Goal: Register for event/course

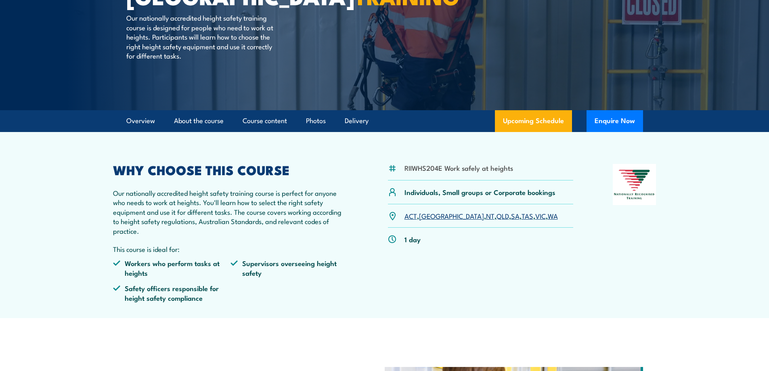
scroll to position [121, 0]
click at [548, 216] on link "WA" at bounding box center [553, 216] width 10 height 10
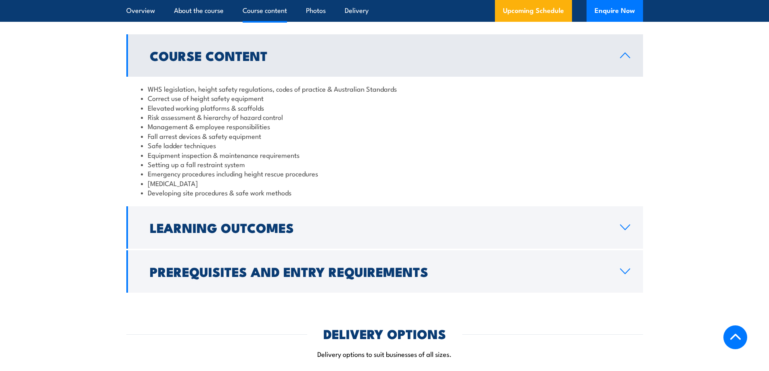
scroll to position [848, 0]
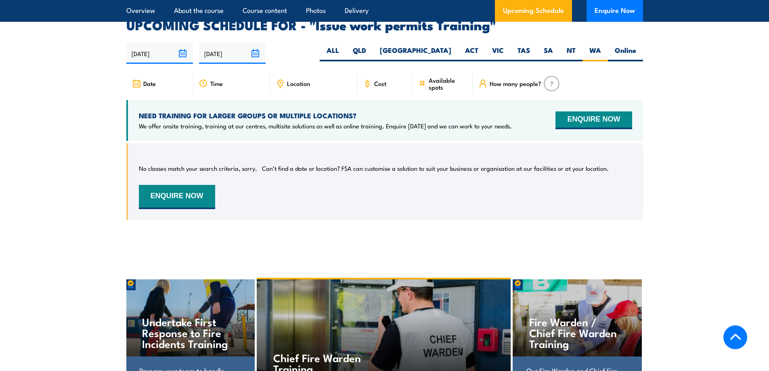
scroll to position [1357, 0]
